Goal: Task Accomplishment & Management: Use online tool/utility

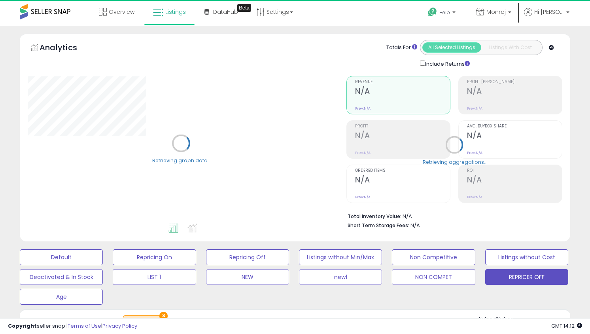
select select "**"
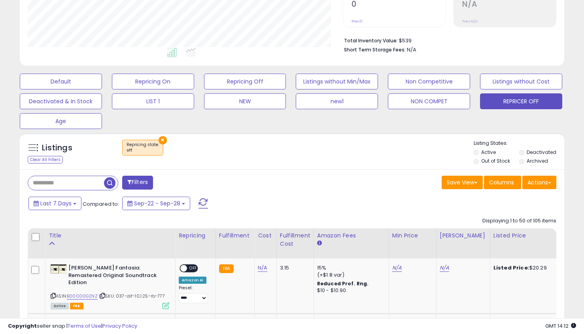
scroll to position [162, 315]
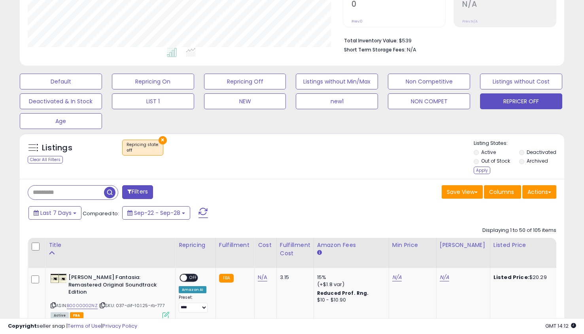
click at [479, 171] on div "Apply" at bounding box center [482, 171] width 17 height 8
click at [0, 0] on div "Retrieving listings data.." at bounding box center [0, 0] width 0 height 0
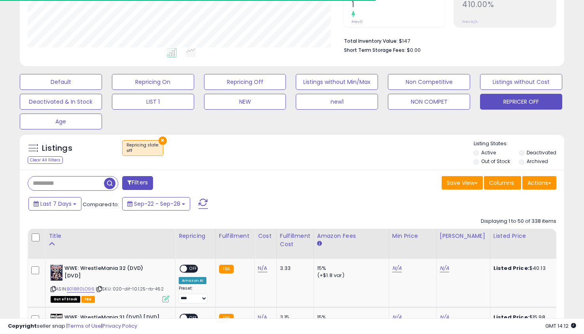
click at [482, 169] on div "Listings Clear All Filters × Repricing state : off Active" at bounding box center [292, 151] width 545 height 36
click at [395, 149] on div "× Repricing state : off" at bounding box center [293, 151] width 362 height 22
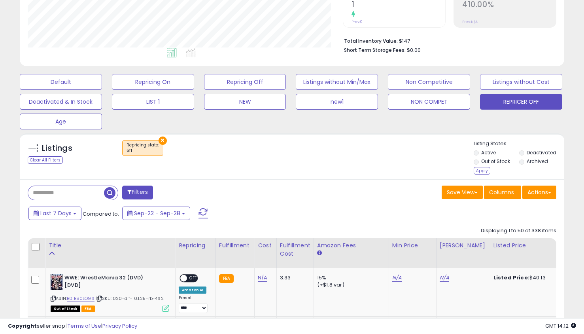
click at [476, 158] on li "Out of Stock" at bounding box center [496, 162] width 44 height 9
click at [481, 166] on li "Out of Stock" at bounding box center [496, 162] width 44 height 9
click at [482, 173] on div "Apply" at bounding box center [482, 171] width 17 height 8
